Goal: Information Seeking & Learning: Learn about a topic

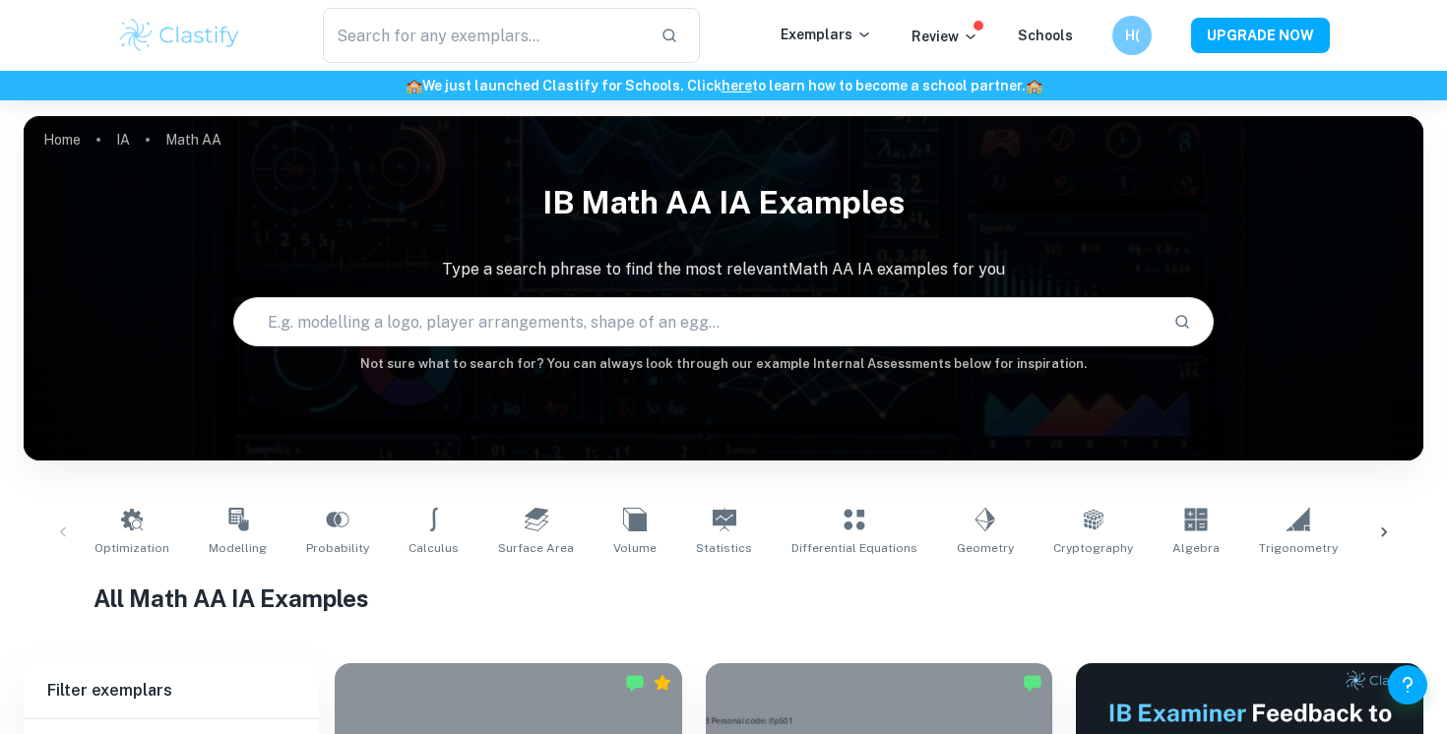
scroll to position [407, 0]
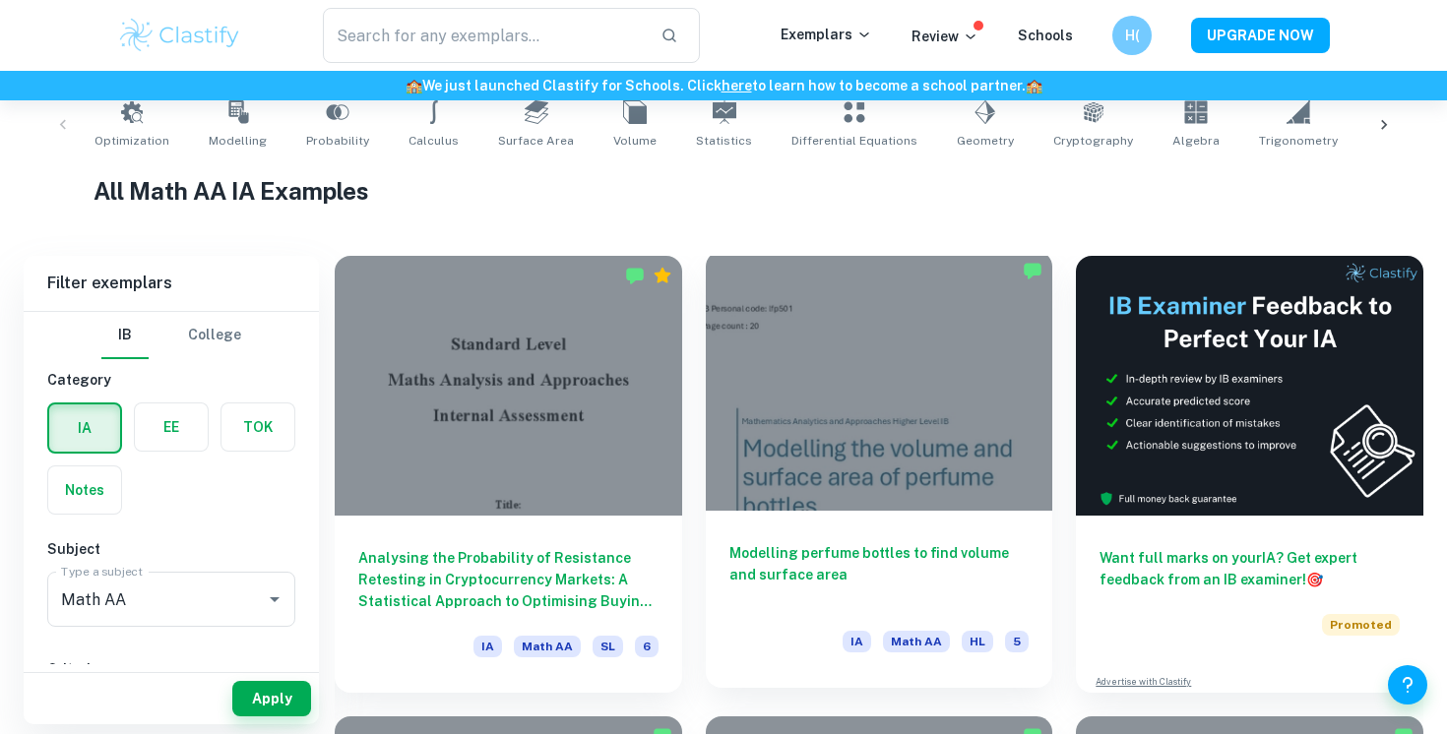
click at [859, 404] on div at bounding box center [879, 381] width 347 height 260
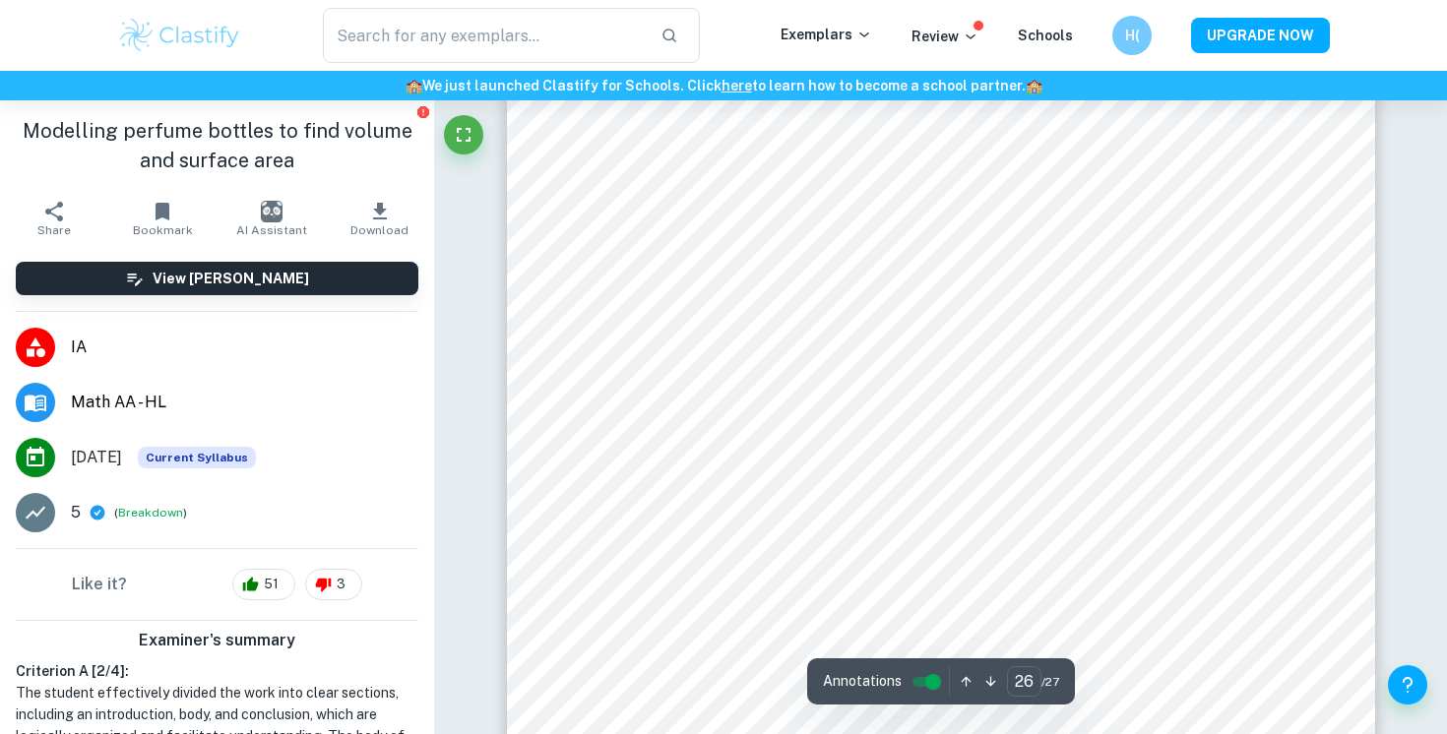
scroll to position [31538, 0]
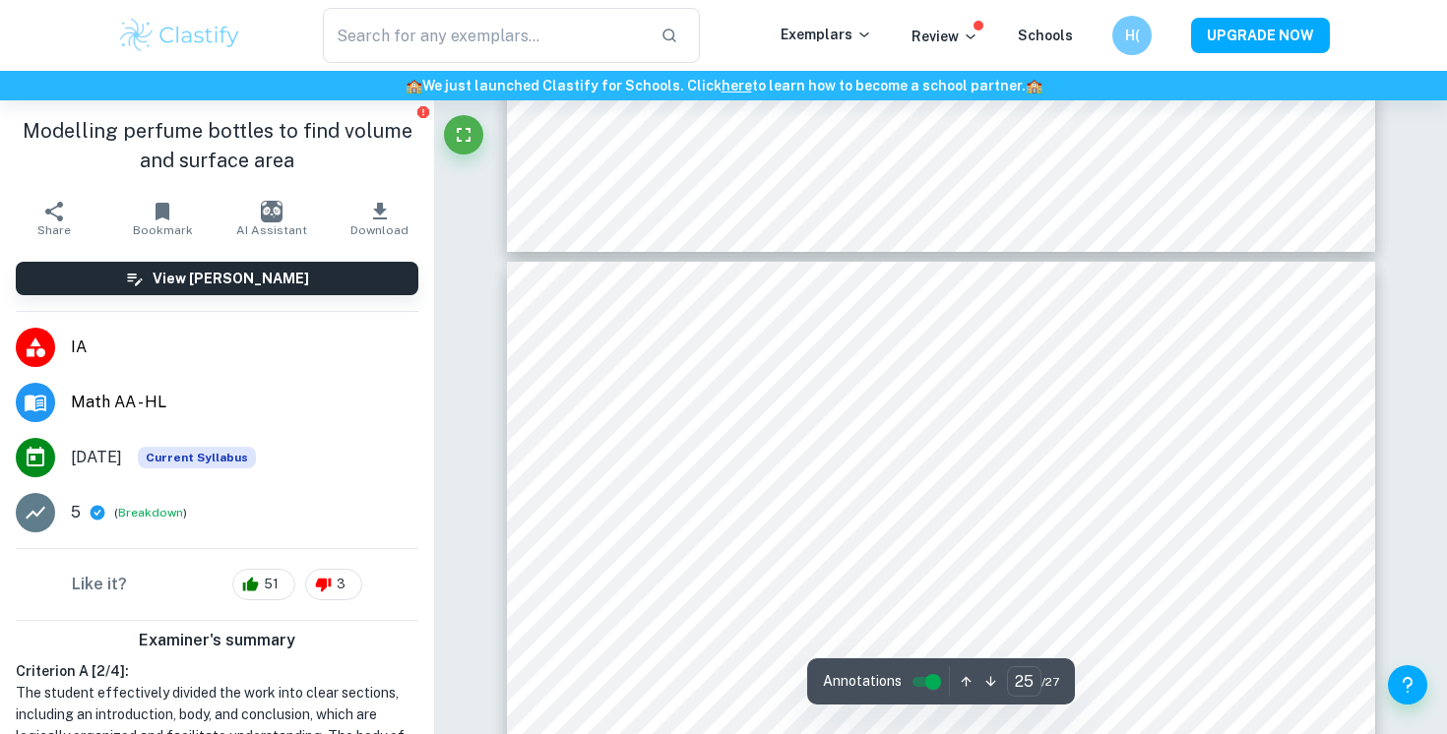
type input "24"
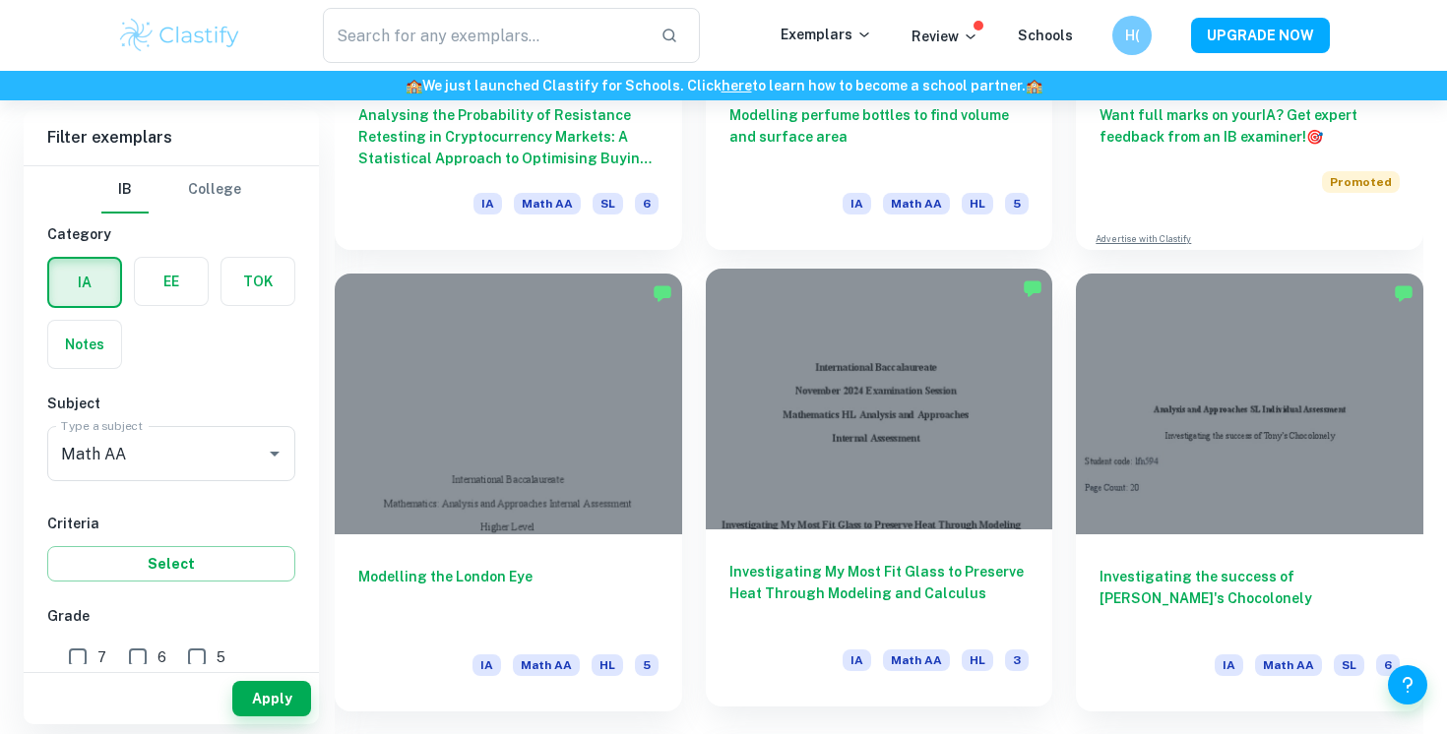
scroll to position [863, 0]
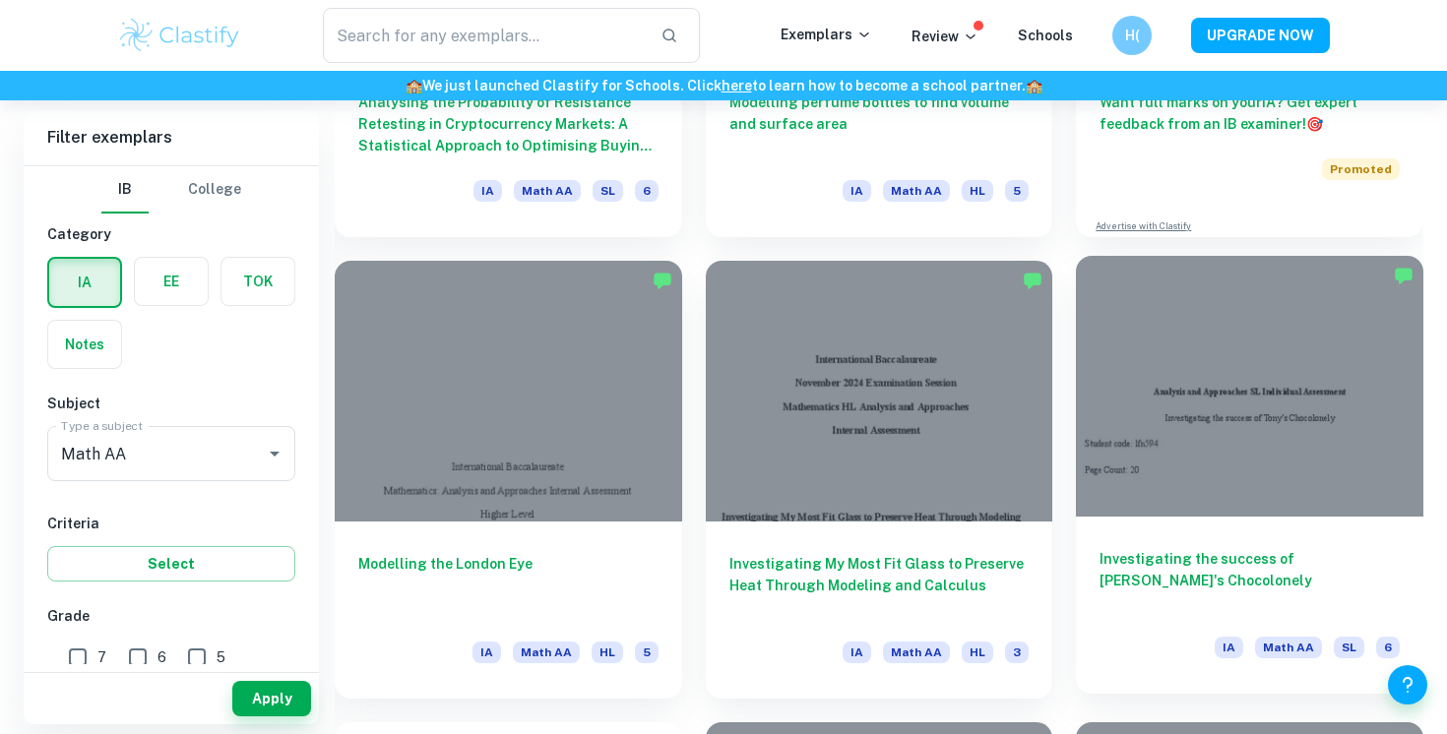
click at [1228, 494] on div at bounding box center [1249, 386] width 347 height 260
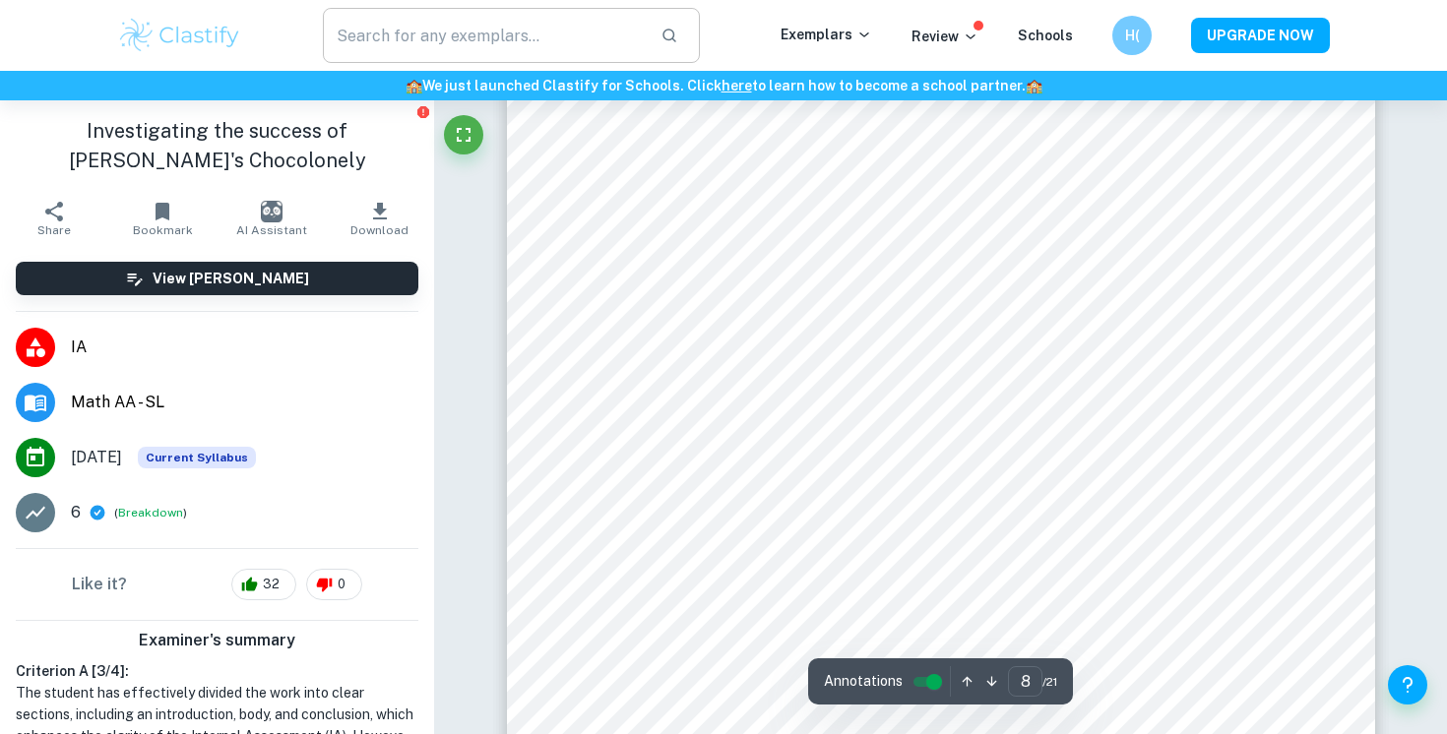
type input "9"
